Goal: Information Seeking & Learning: Learn about a topic

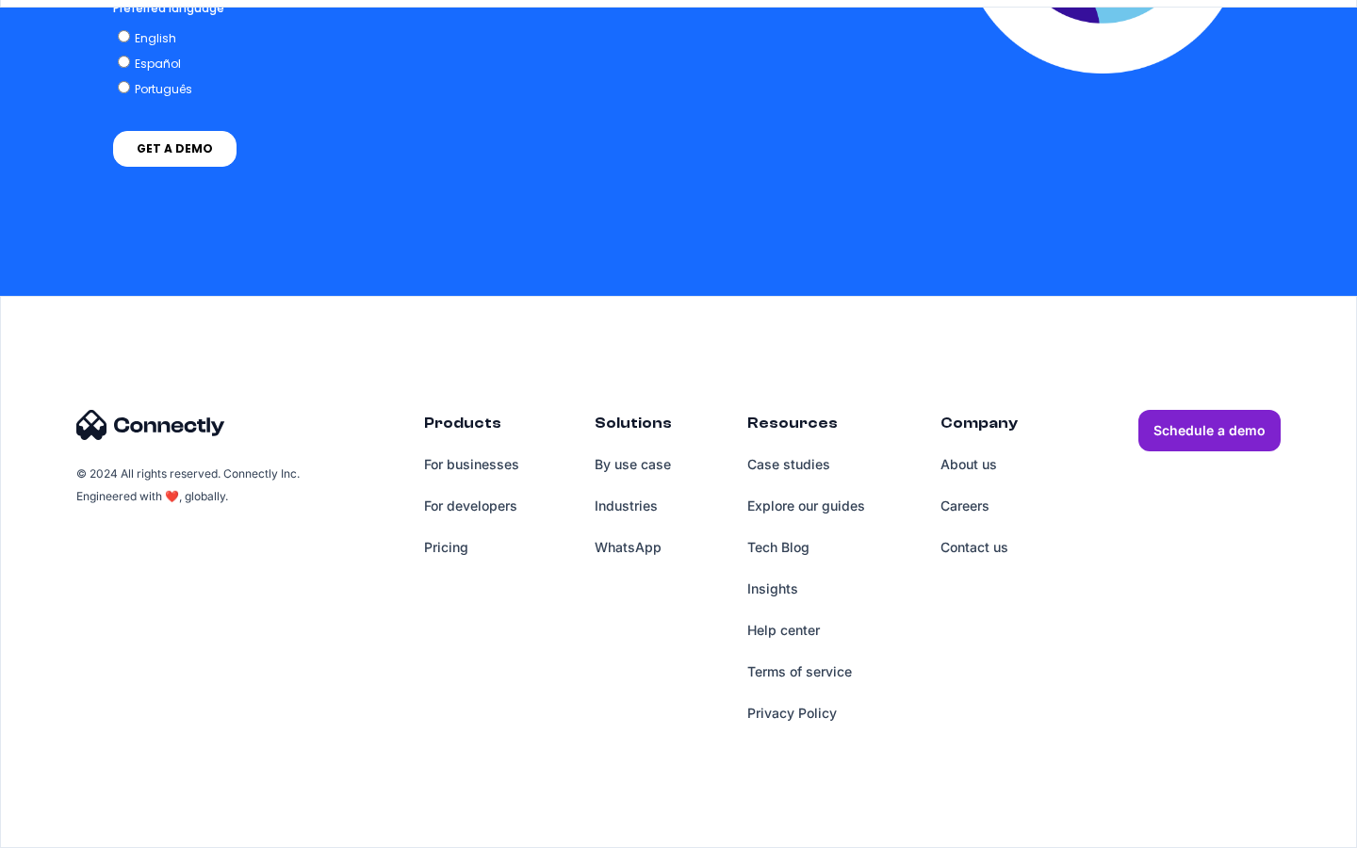
scroll to position [5478, 0]
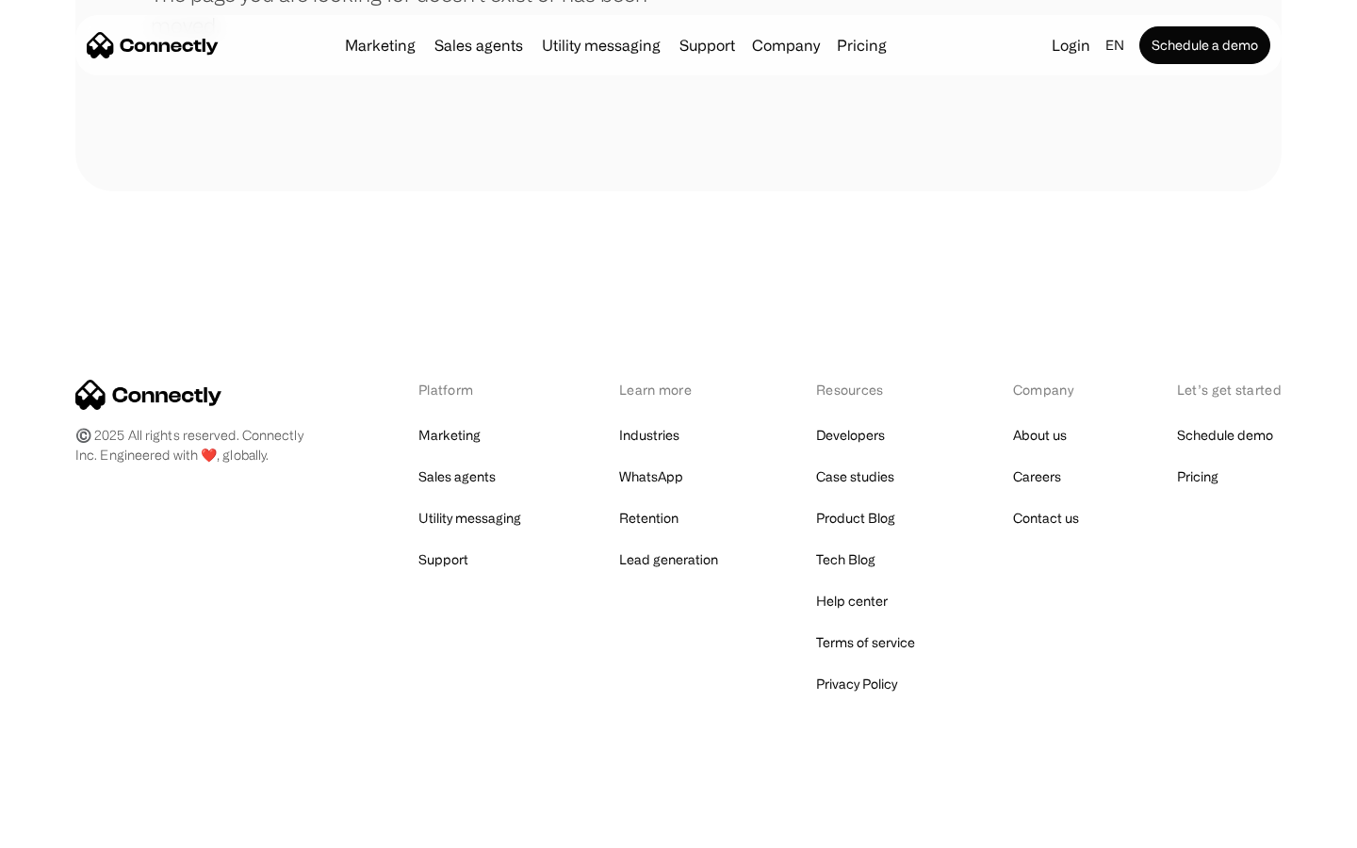
scroll to position [344, 0]
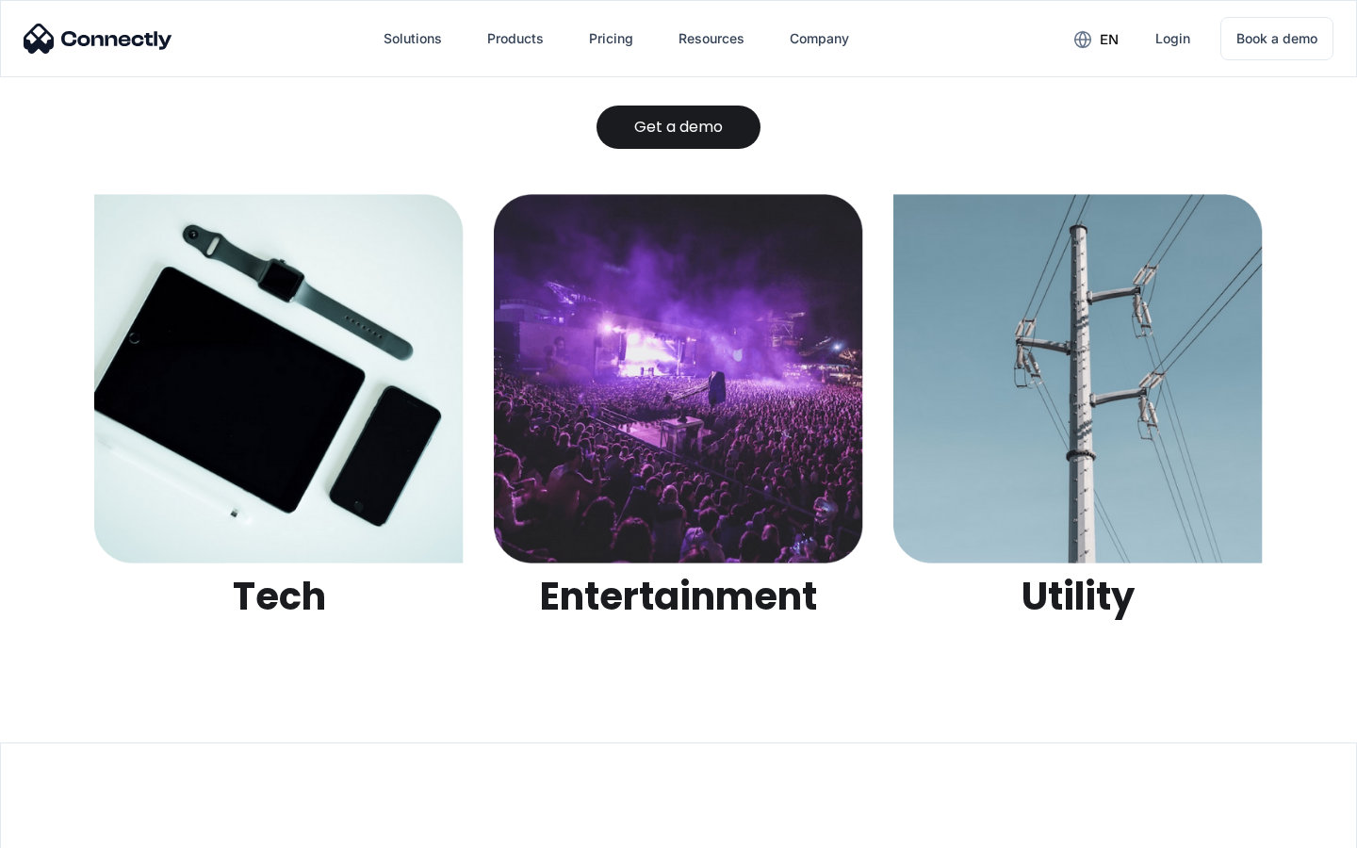
scroll to position [5944, 0]
